Goal: Information Seeking & Learning: Learn about a topic

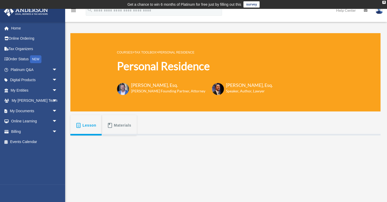
click at [152, 53] on link "Tax Toolbox" at bounding box center [145, 53] width 22 height 4
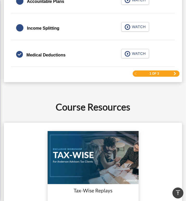
scroll to position [853, 0]
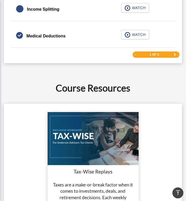
click at [176, 53] on span "Next Page" at bounding box center [174, 54] width 3 height 3
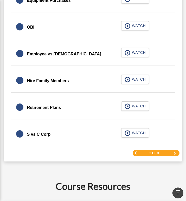
scroll to position [737, 0]
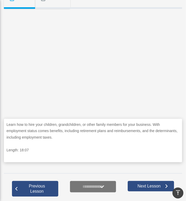
scroll to position [138, 0]
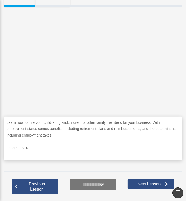
click at [111, 129] on p "Learn how to hire your children, grandchildren, or other family members for you…" at bounding box center [93, 129] width 173 height 19
click at [113, 127] on p "Learn how to hire your children, grandchildren, or other family members for you…" at bounding box center [93, 129] width 173 height 19
click at [76, 125] on p "Learn how to hire your children, grandchildren, or other family members for you…" at bounding box center [93, 129] width 173 height 19
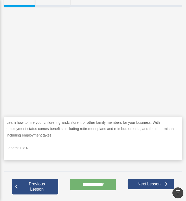
click at [90, 185] on input "**********" at bounding box center [93, 184] width 46 height 11
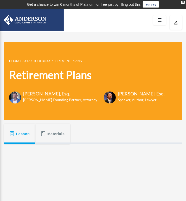
click at [82, 33] on div "Retirement Plans [PERSON_NAME][EMAIL_ADDRESS][DOMAIN_NAME] Sign Out [PERSON_NAM…" at bounding box center [93, 196] width 186 height 328
click at [20, 61] on link "COURSES" at bounding box center [16, 61] width 15 height 4
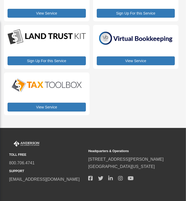
scroll to position [82, 0]
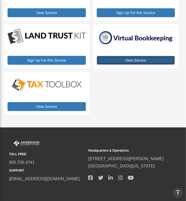
click at [136, 60] on link "View Service" at bounding box center [136, 60] width 78 height 9
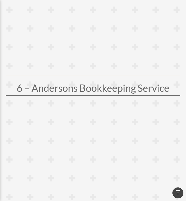
scroll to position [605, 0]
